Goal: Task Accomplishment & Management: Manage account settings

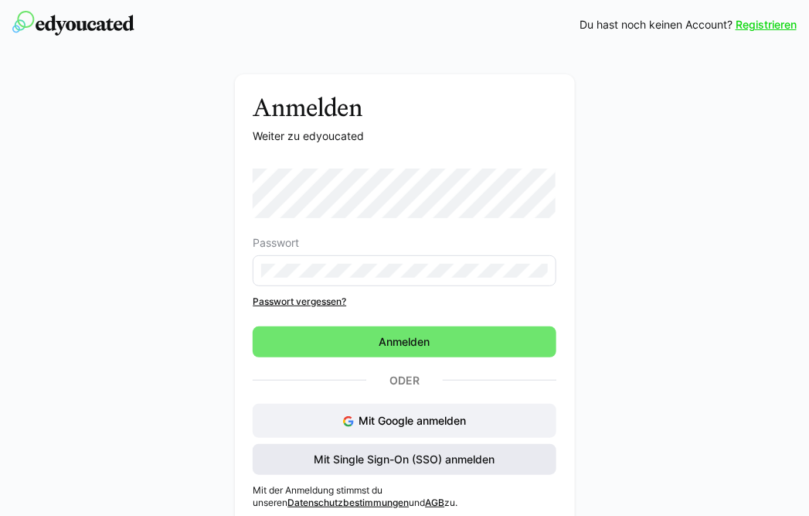
click at [478, 458] on span "Mit Single Sign-On (SSO) anmelden" at bounding box center [405, 458] width 186 height 15
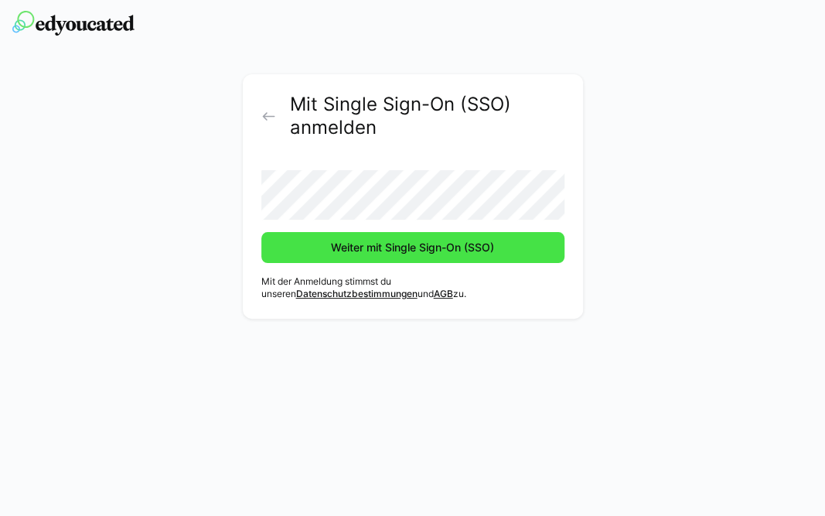
click at [475, 250] on span "Weiter mit Single Sign-On (SSO)" at bounding box center [413, 247] width 168 height 15
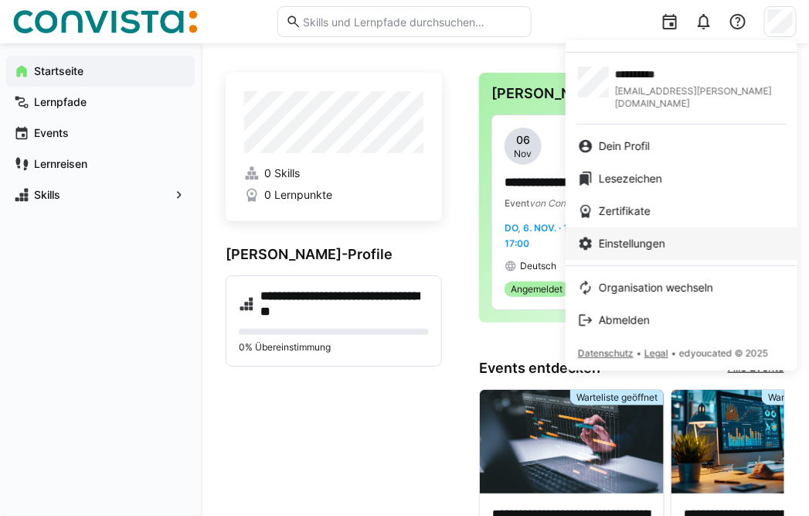
click at [636, 236] on span "Einstellungen" at bounding box center [632, 243] width 66 height 15
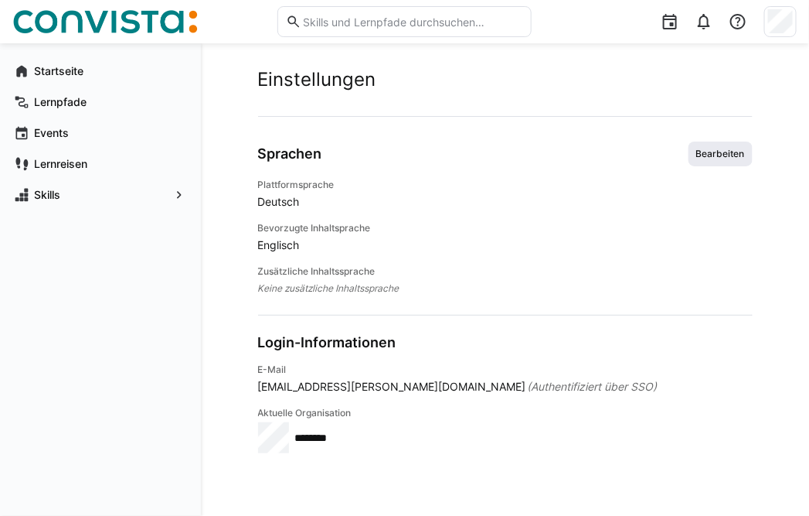
click at [724, 150] on span "Bearbeiten" at bounding box center [721, 154] width 52 height 12
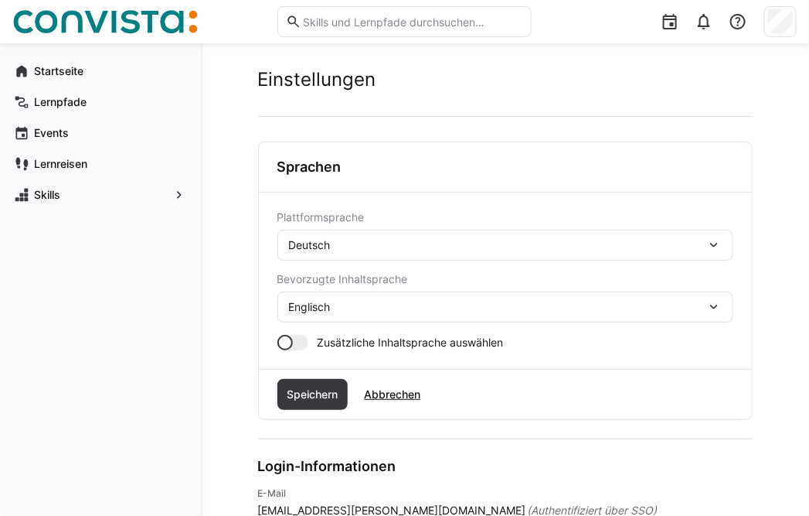
click at [630, 246] on div "Deutsch" at bounding box center [497, 245] width 417 height 14
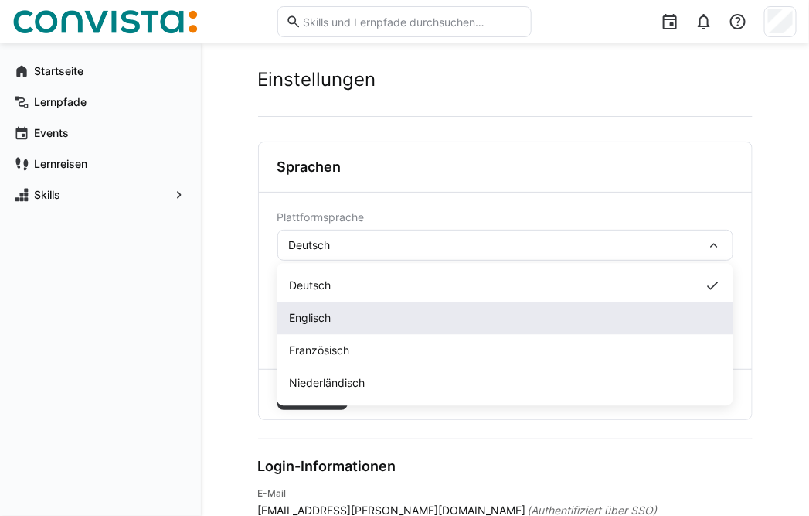
click at [316, 319] on span "Englisch" at bounding box center [311, 317] width 42 height 15
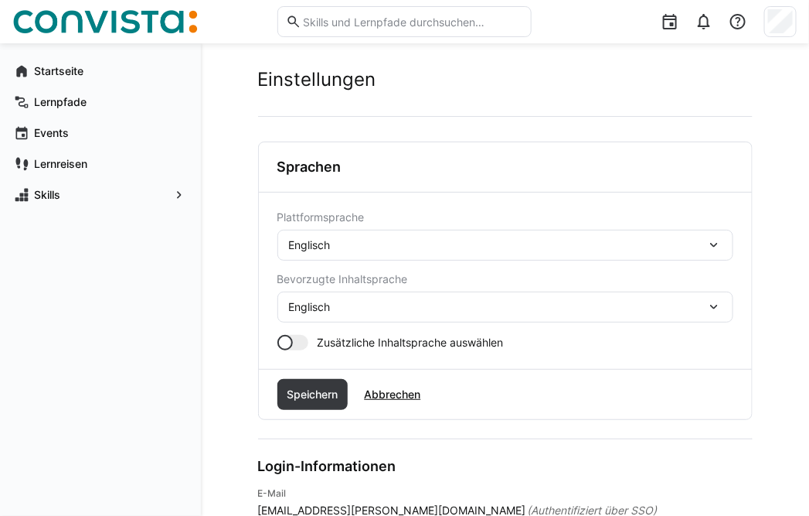
click at [717, 307] on eds-icon at bounding box center [714, 306] width 15 height 15
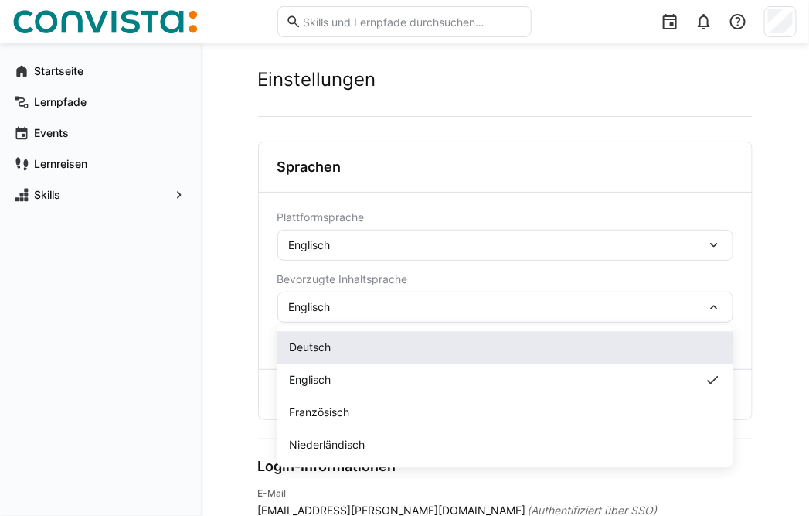
click at [312, 346] on span "Deutsch" at bounding box center [311, 346] width 42 height 15
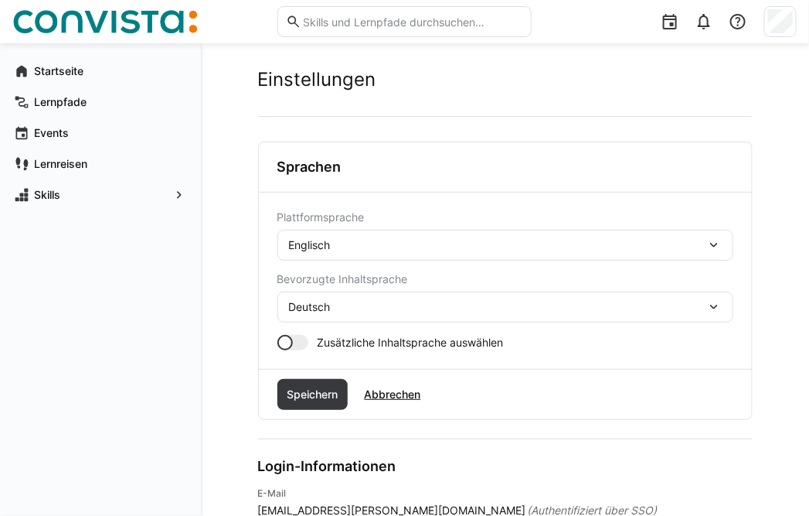
scroll to position [84, 0]
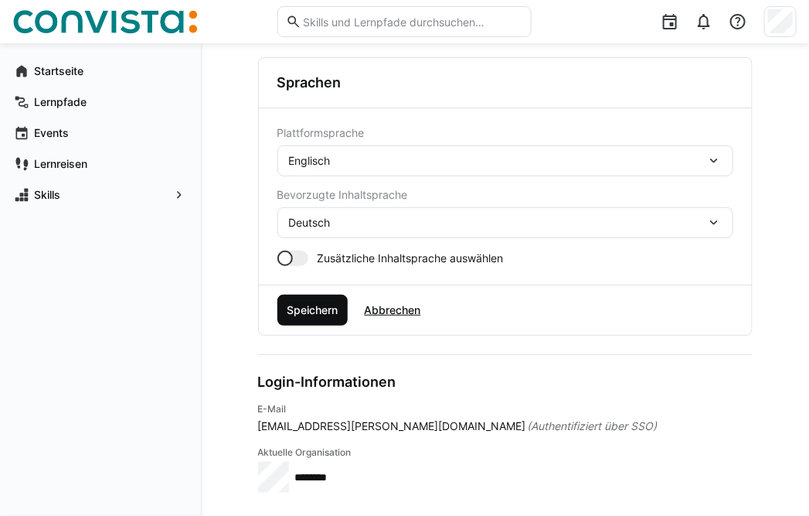
click at [308, 311] on span "Speichern" at bounding box center [313, 309] width 56 height 15
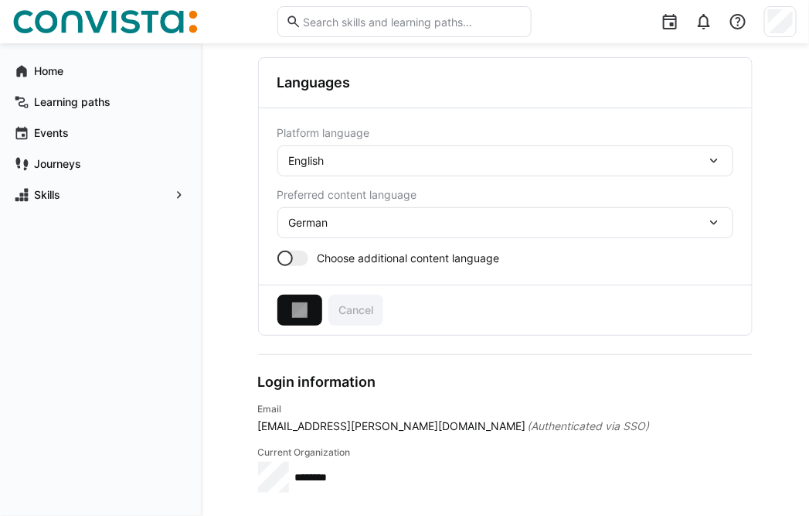
scroll to position [0, 0]
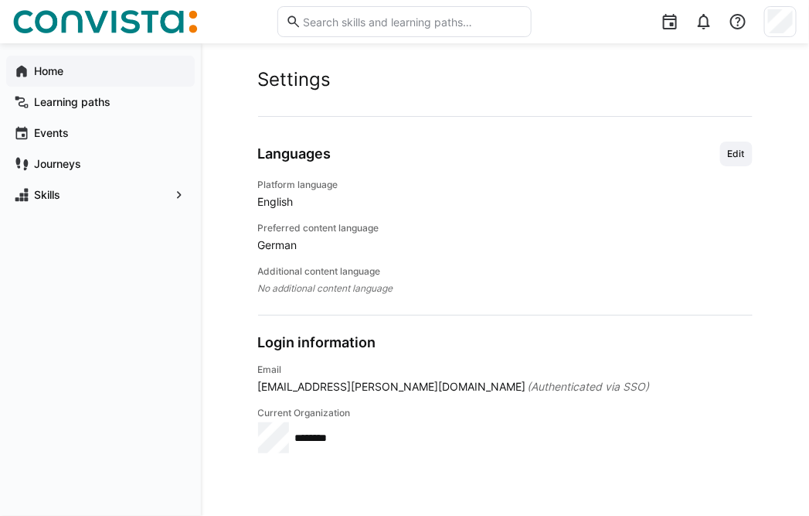
click at [0, 0] on app-navigation-label "Home" at bounding box center [0, 0] width 0 height 0
